Goal: Information Seeking & Learning: Learn about a topic

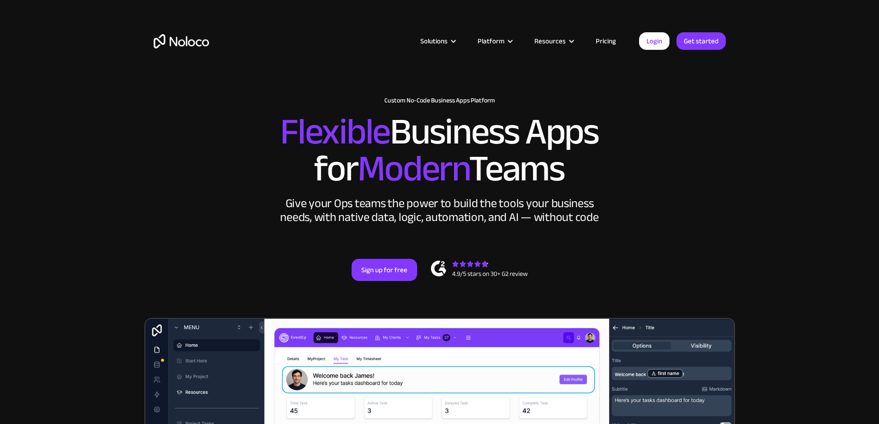
click at [600, 44] on link "Pricing" at bounding box center [605, 41] width 43 height 12
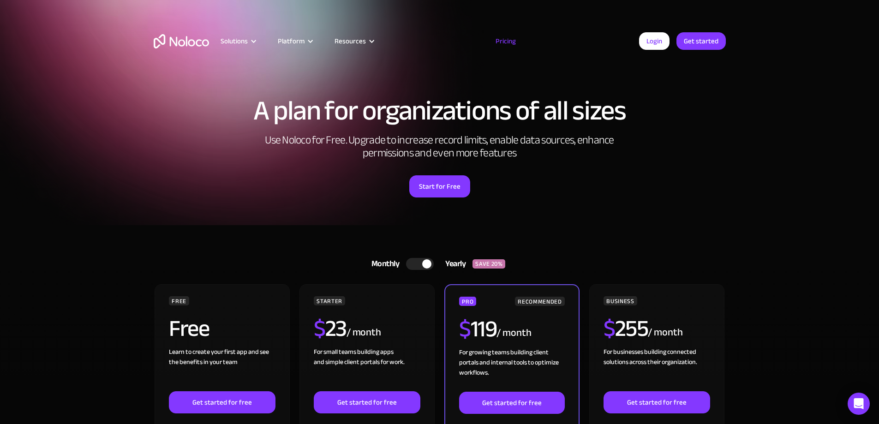
click at [187, 44] on img "home" at bounding box center [181, 41] width 55 height 14
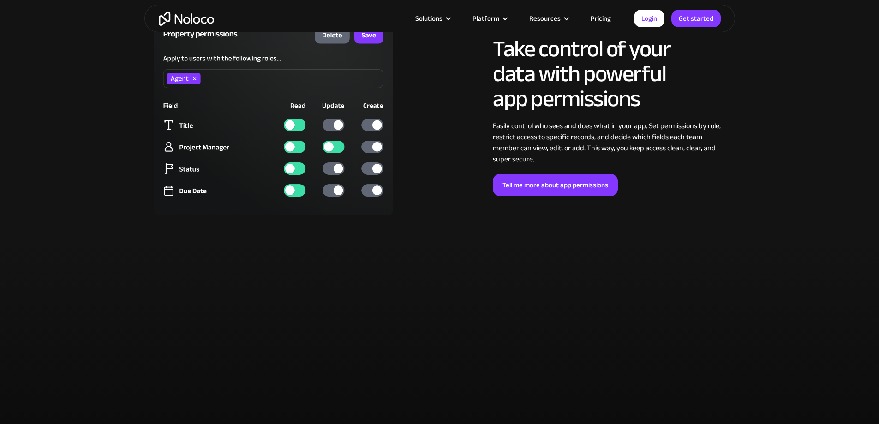
scroll to position [3137, 0]
